Goal: Browse casually

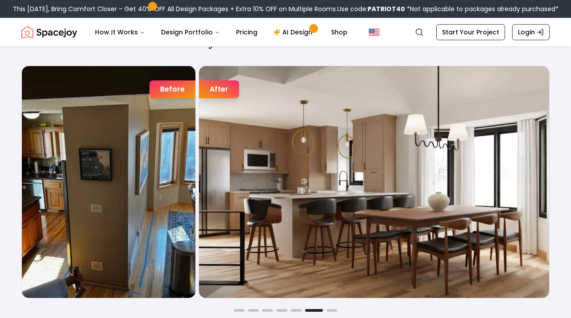
scroll to position [1384, 0]
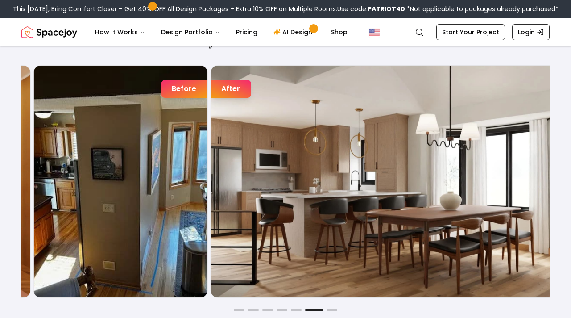
click at [266, 138] on img "6 / 7" at bounding box center [386, 182] width 350 height 232
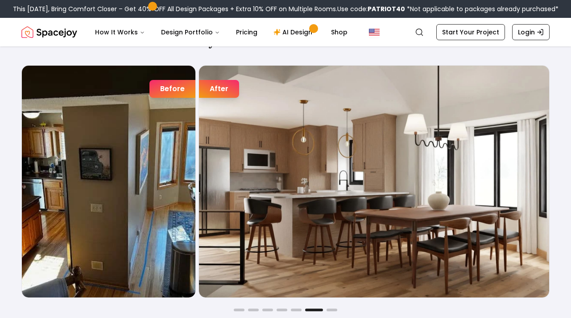
click at [215, 136] on img "6 / 7" at bounding box center [374, 182] width 350 height 232
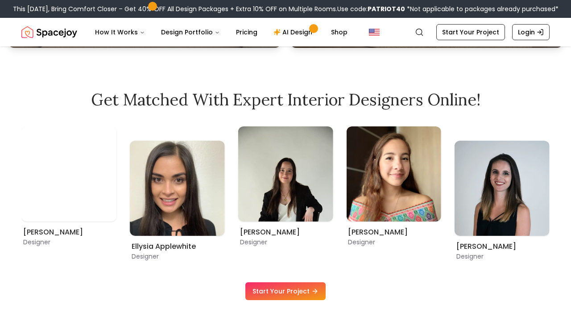
scroll to position [451, 0]
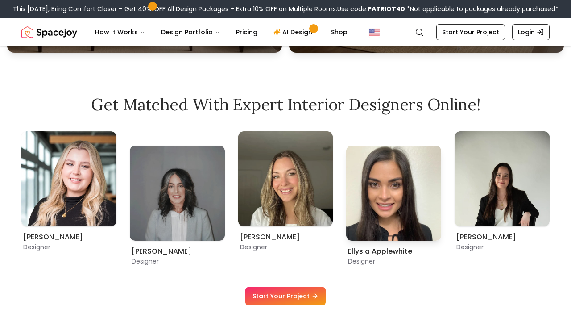
click at [373, 165] on img "8 / 9" at bounding box center [393, 192] width 95 height 95
click at [373, 220] on img "8 / 9" at bounding box center [393, 192] width 95 height 95
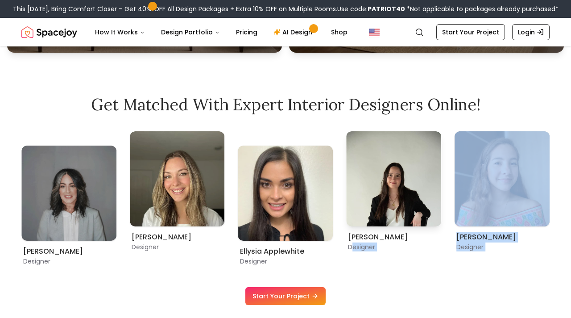
drag, startPoint x: 286, startPoint y: 287, endPoint x: 354, endPoint y: 250, distance: 77.5
click at [354, 250] on div "Get Matched with Expert Interior Designers Online! [PERSON_NAME] Designer [PERS…" at bounding box center [285, 199] width 571 height 209
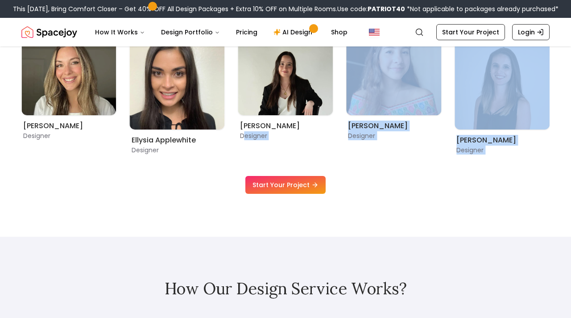
scroll to position [561, 0]
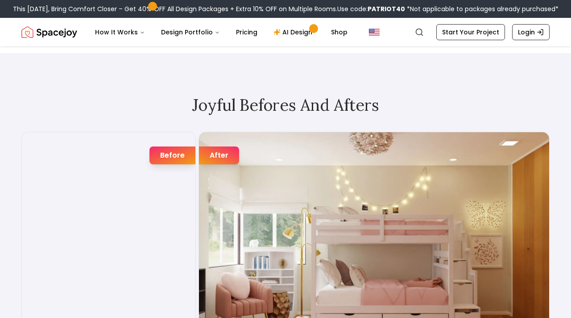
scroll to position [1382, 0]
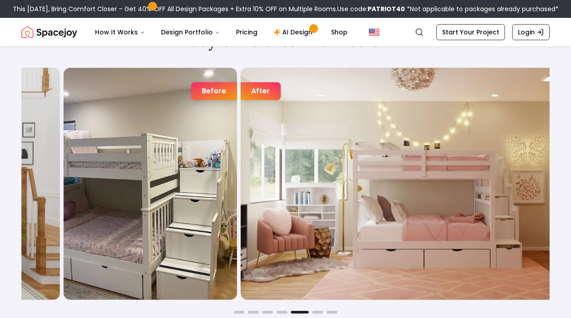
click at [247, 178] on div "Before After" at bounding box center [327, 183] width 528 height 232
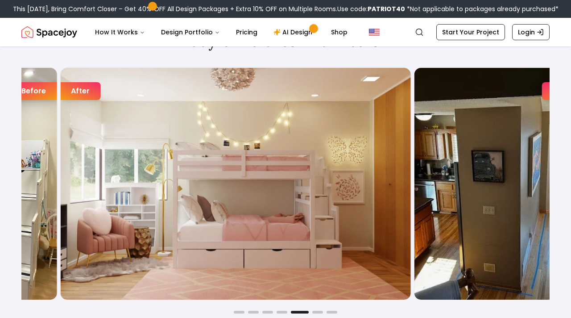
click at [108, 175] on img "5 / 7" at bounding box center [235, 184] width 350 height 232
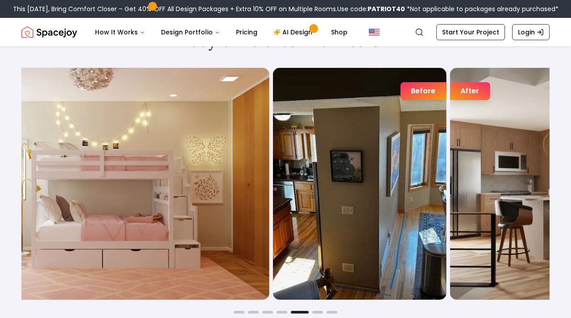
click at [63, 198] on img "5 / 7" at bounding box center [94, 184] width 350 height 232
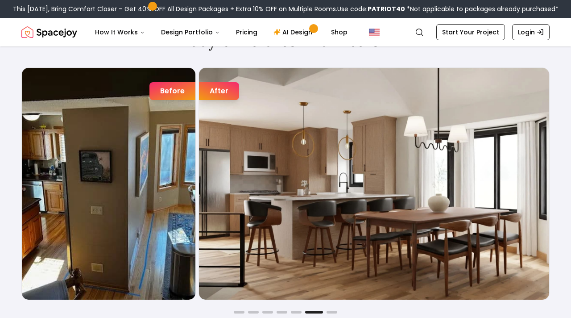
click at [199, 167] on img "6 / 7" at bounding box center [374, 184] width 350 height 232
click at [199, 170] on img "6 / 7" at bounding box center [374, 184] width 350 height 232
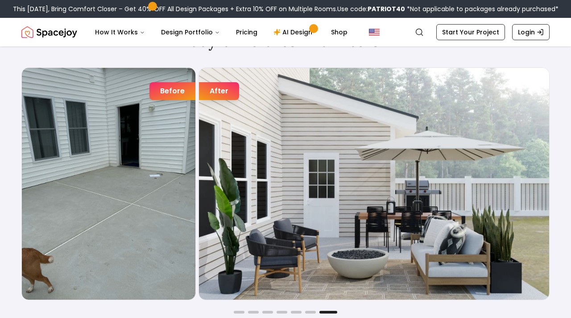
click at [199, 159] on img "7 / 7" at bounding box center [374, 184] width 350 height 232
click at [199, 145] on img "7 / 7" at bounding box center [374, 184] width 350 height 232
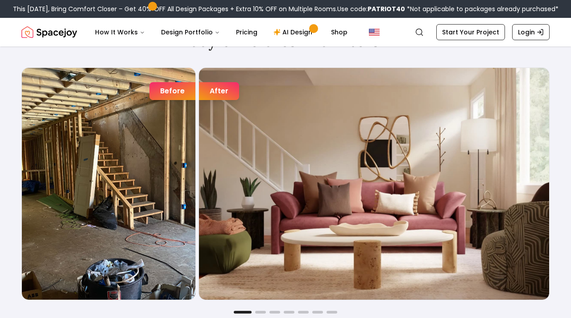
click at [201, 152] on img "1 / 7" at bounding box center [374, 184] width 350 height 232
click at [199, 143] on img "1 / 7" at bounding box center [374, 184] width 350 height 232
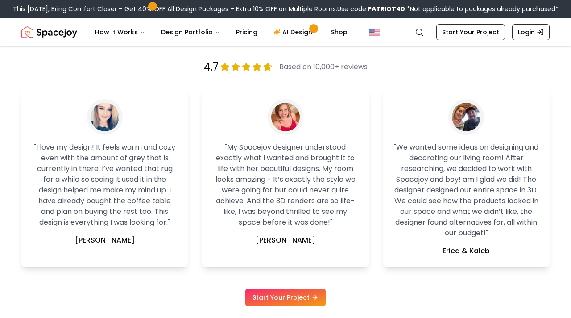
scroll to position [1781, 0]
